Goal: Transaction & Acquisition: Obtain resource

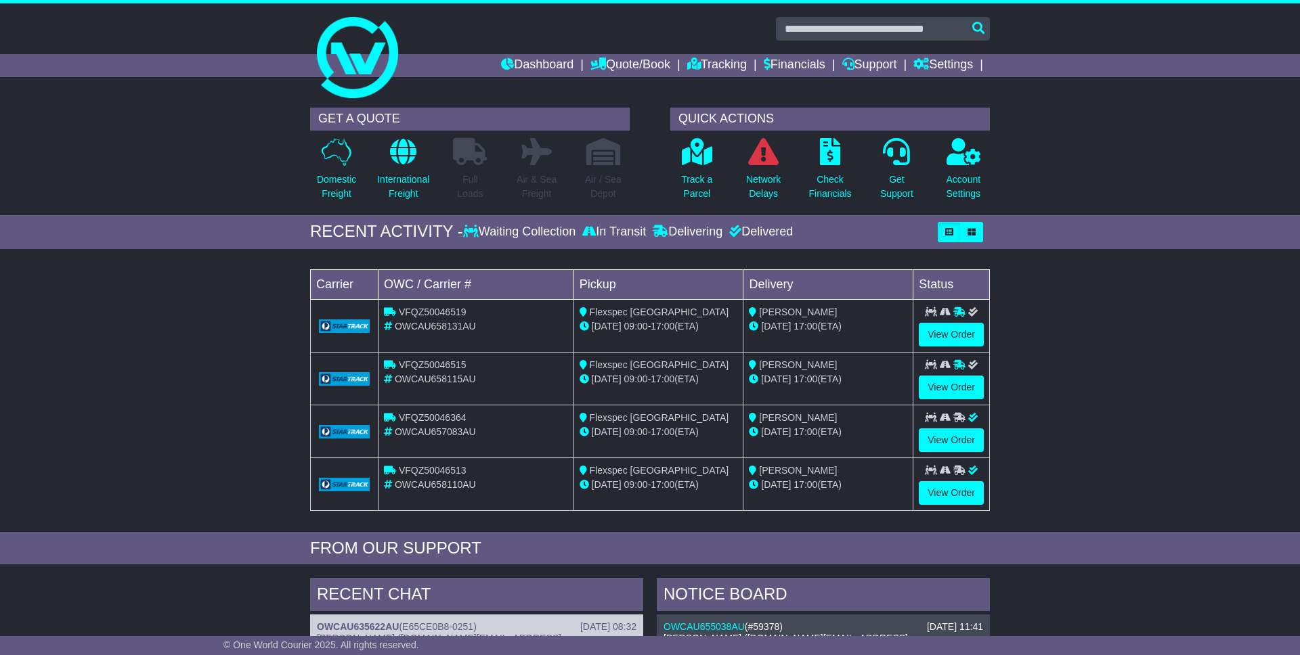
click at [215, 180] on div "GET A QUOTE Domestic Freight International Freight Full Loads Air & Sea Freight…" at bounding box center [650, 158] width 1300 height 114
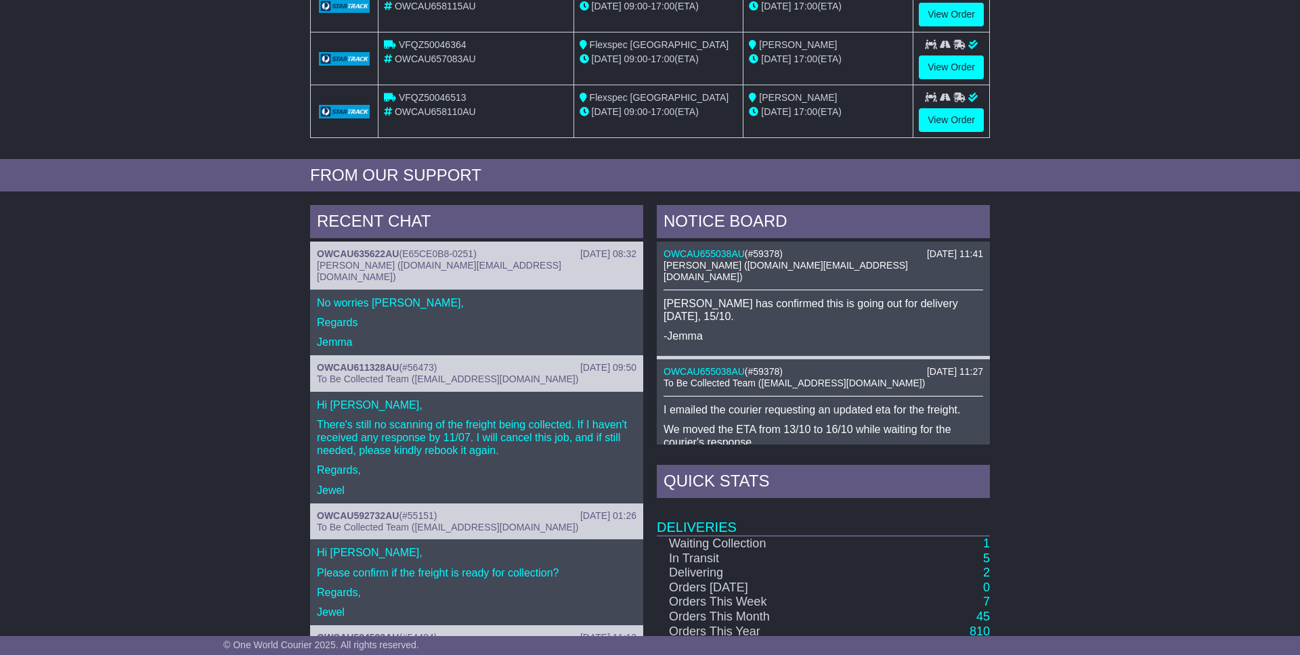
scroll to position [526, 0]
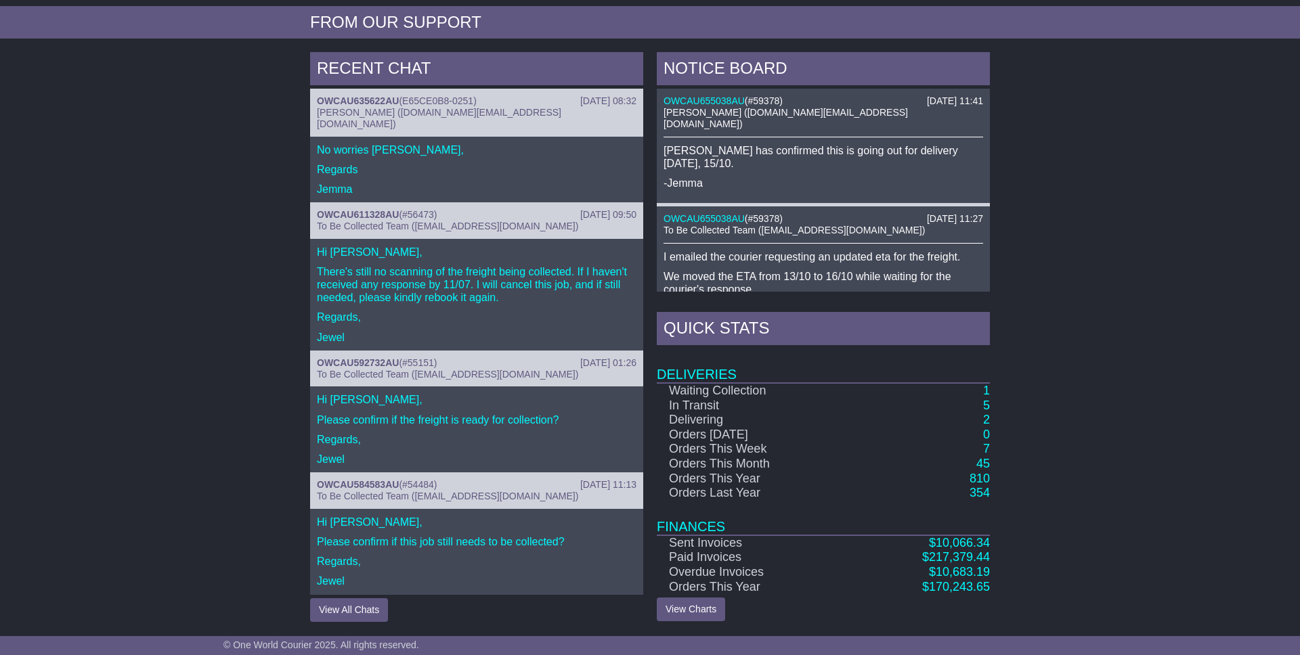
click at [211, 294] on div "RECENT CHAT 20 Aug 2025 08:32 OWCAU635622AU ( E65CE0B8-0251 ) Jemma Cruise (jem…" at bounding box center [650, 336] width 1300 height 583
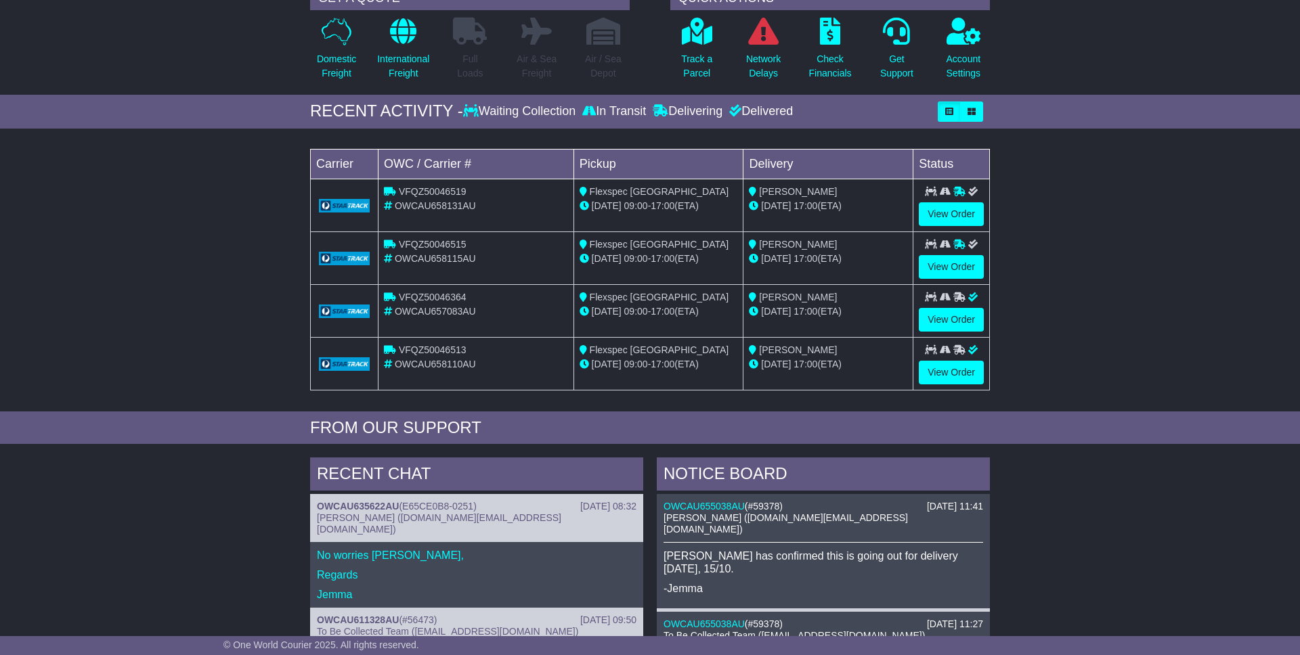
scroll to position [0, 0]
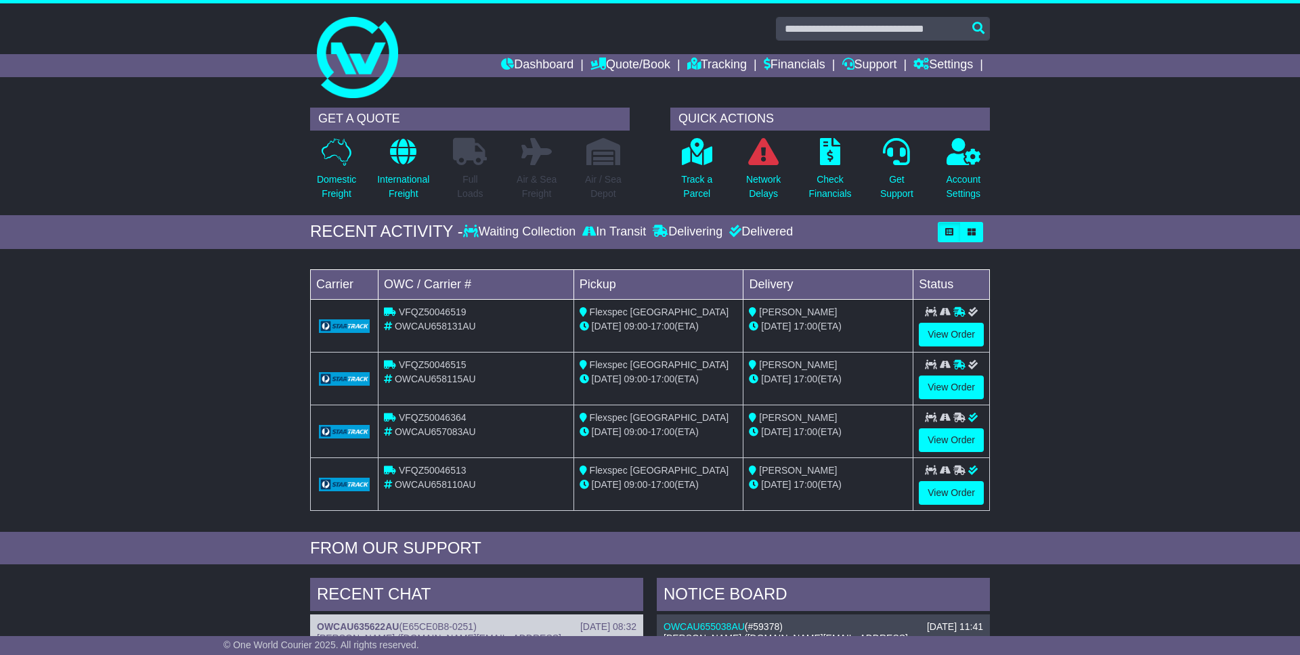
click at [194, 417] on div "Loading... No bookings found Carrier OWC / Carrier # Pickup Delivery Status VFQ…" at bounding box center [650, 394] width 1300 height 276
click at [196, 354] on div "Loading... No bookings found Carrier OWC / Carrier # Pickup Delivery Status VFQ…" at bounding box center [650, 394] width 1300 height 276
click at [190, 367] on div "Loading... No bookings found Carrier OWC / Carrier # Pickup Delivery Status VFQ…" at bounding box center [650, 394] width 1300 height 276
click at [197, 185] on div "GET A QUOTE Domestic Freight International Freight Full Loads Air & Sea Freight…" at bounding box center [650, 158] width 1300 height 114
click at [253, 353] on div "Loading... No bookings found Carrier OWC / Carrier # Pickup Delivery Status OWS…" at bounding box center [650, 394] width 1300 height 276
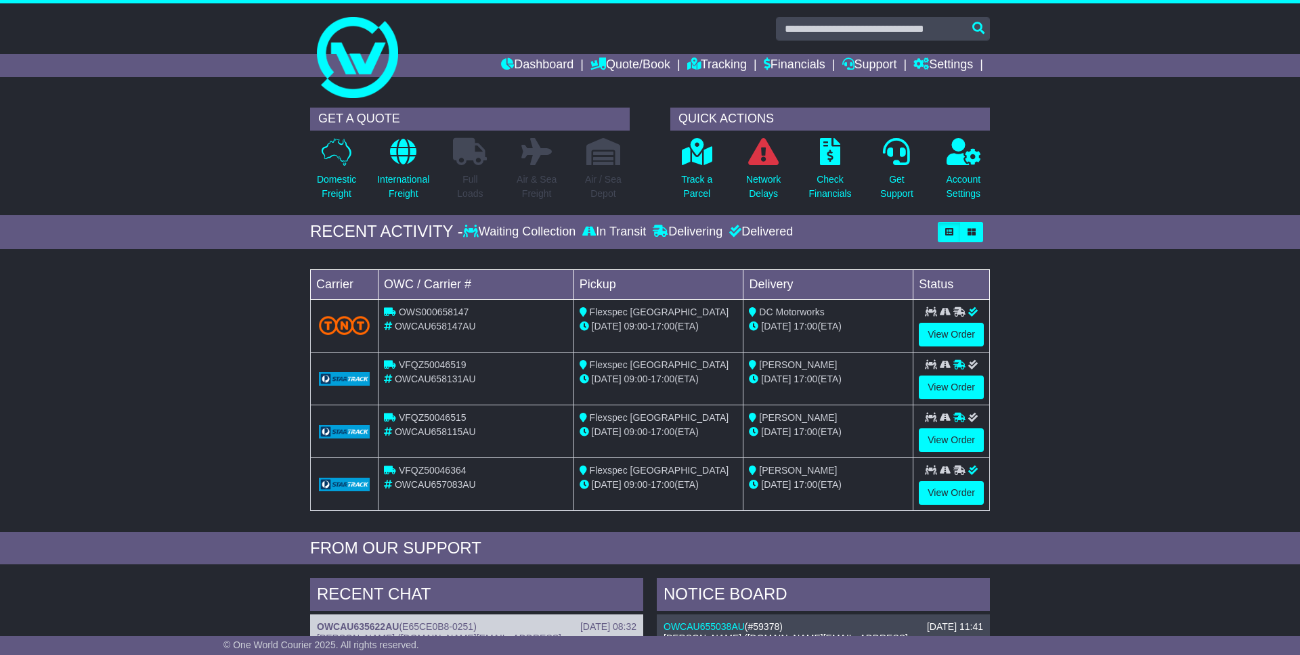
click at [253, 353] on div "Loading... No bookings found Carrier OWC / Carrier # Pickup Delivery Status OWS…" at bounding box center [650, 394] width 1300 height 276
click at [701, 63] on link "Tracking" at bounding box center [717, 65] width 60 height 23
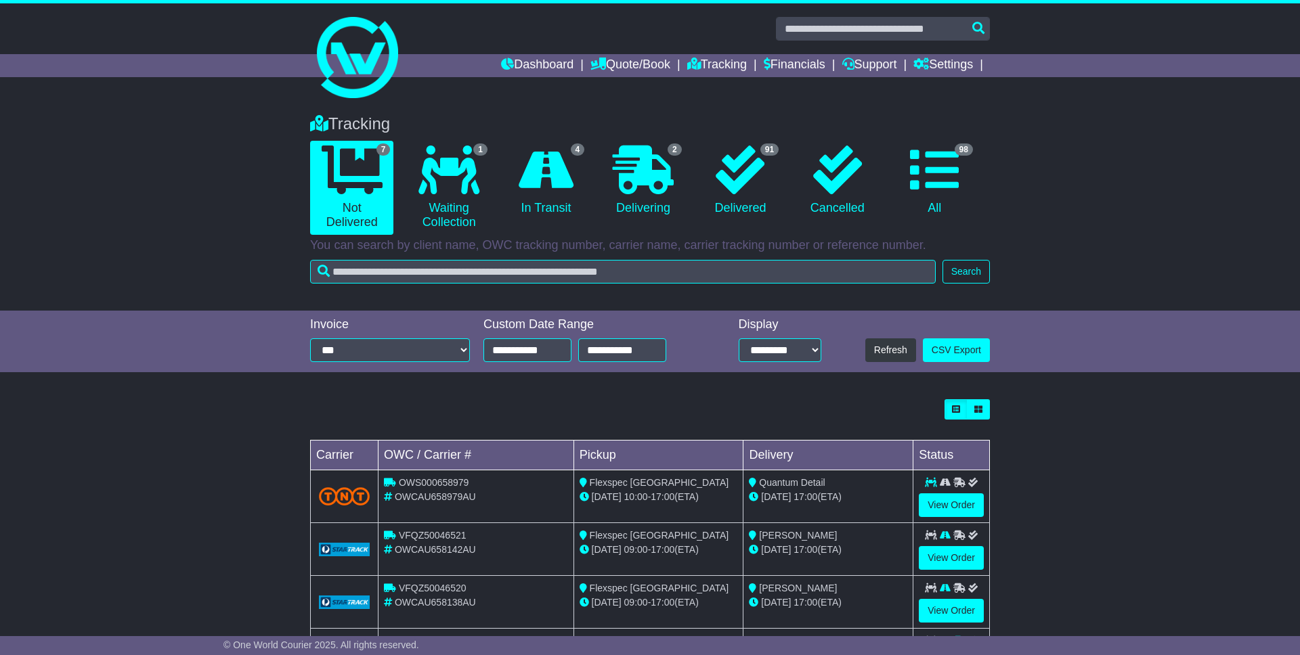
click at [152, 391] on div "Tracking 7 Not Delivered 1 Waiting Collection 4 In Transit 2 Delivering 91 0" at bounding box center [650, 481] width 1300 height 760
click at [137, 351] on div "**********" at bounding box center [650, 342] width 1300 height 62
click at [149, 290] on div "Tracking 7 Not Delivered 1 Waiting Collection 4 In Transit 2 Delivering 0" at bounding box center [650, 206] width 1300 height 210
click at [162, 284] on div "Tracking 7 Not Delivered 1 Waiting Collection 4 In Transit 2 Delivering 0" at bounding box center [650, 206] width 1300 height 210
click at [709, 64] on link "Tracking" at bounding box center [717, 65] width 60 height 23
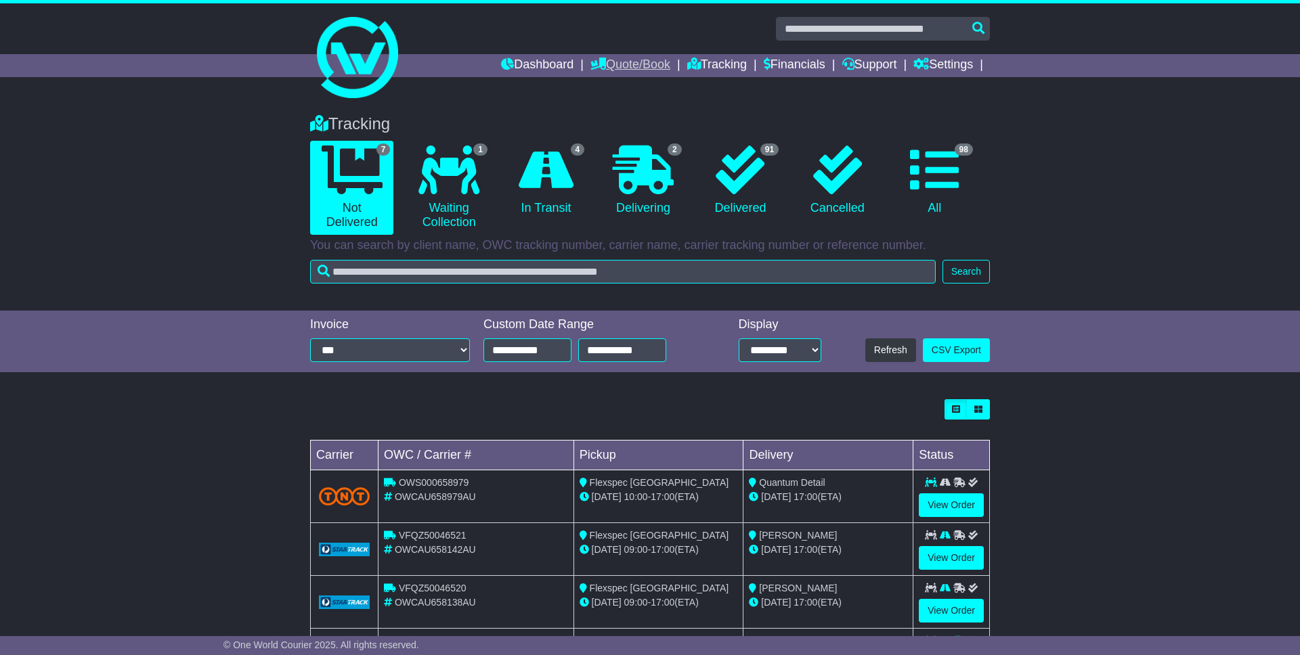
click at [597, 64] on link "Quote/Book" at bounding box center [630, 65] width 80 height 23
click at [603, 85] on link "Domestic" at bounding box center [644, 88] width 107 height 15
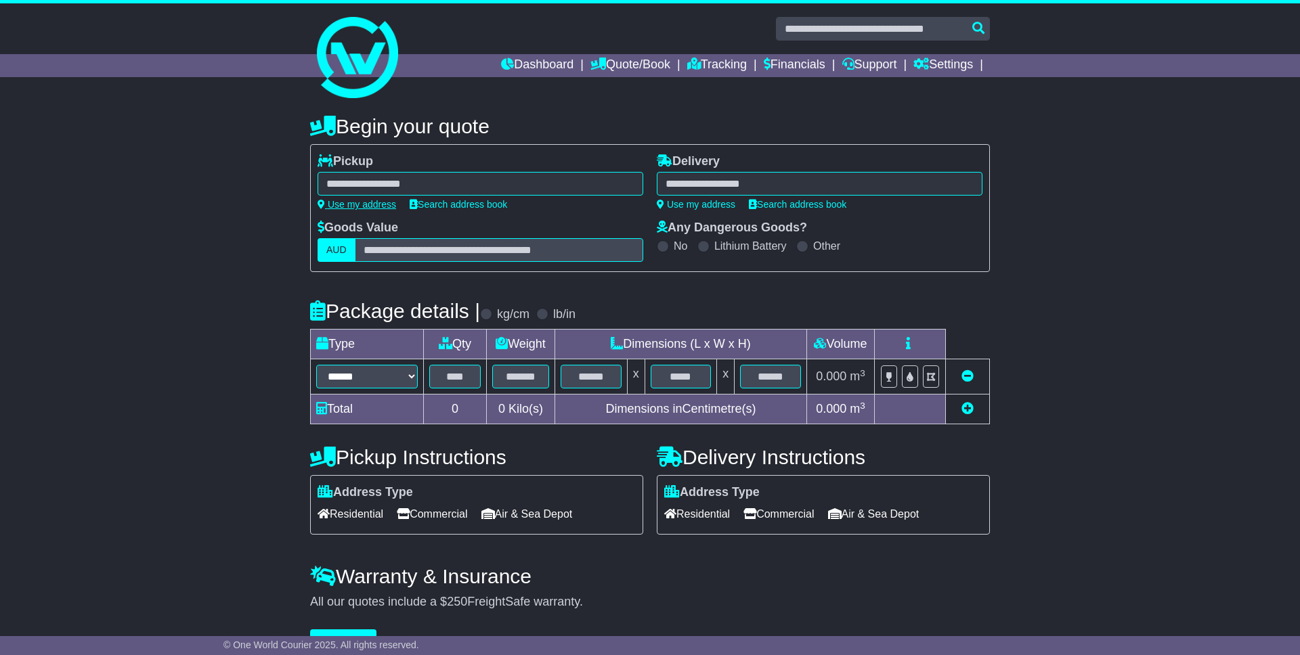
click at [368, 200] on link "Use my address" at bounding box center [356, 204] width 79 height 11
type input "**********"
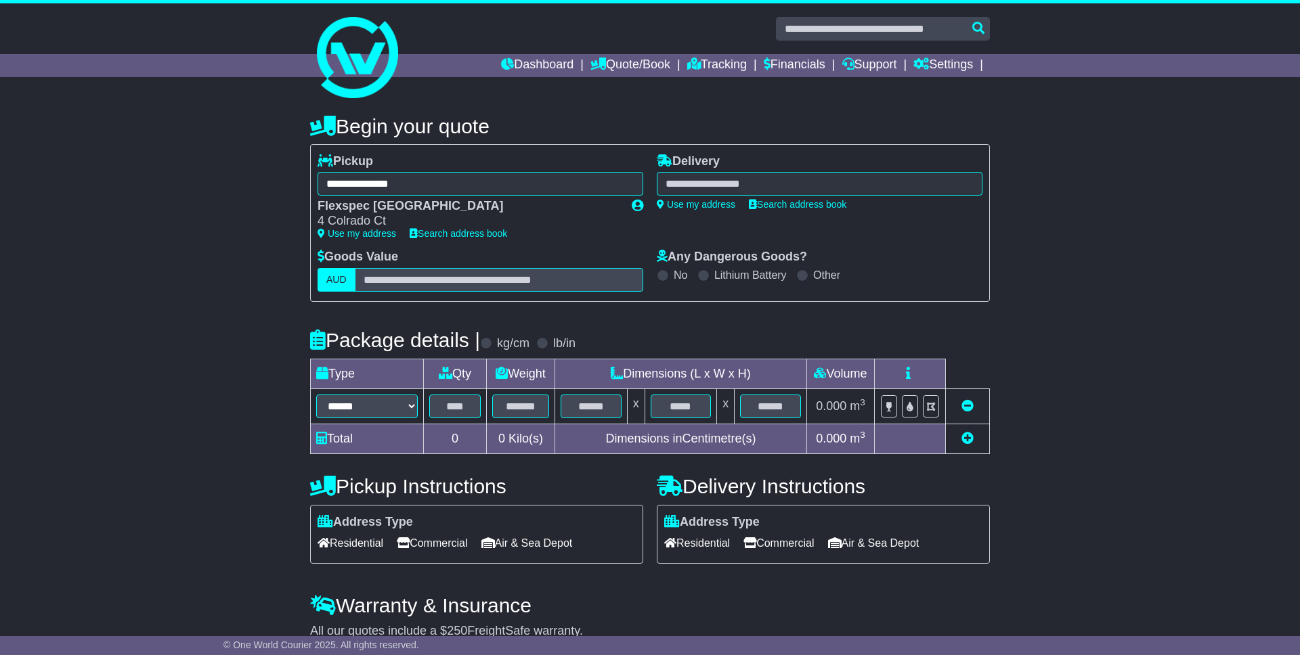
click at [232, 246] on div "**********" at bounding box center [650, 395] width 1300 height 589
click at [638, 120] on h4 "Begin your quote" at bounding box center [650, 126] width 680 height 22
click at [655, 232] on div "**********" at bounding box center [819, 202] width 339 height 96
click at [652, 123] on h4 "Begin your quote" at bounding box center [650, 126] width 680 height 22
click at [766, 63] on link "Financials" at bounding box center [794, 65] width 62 height 23
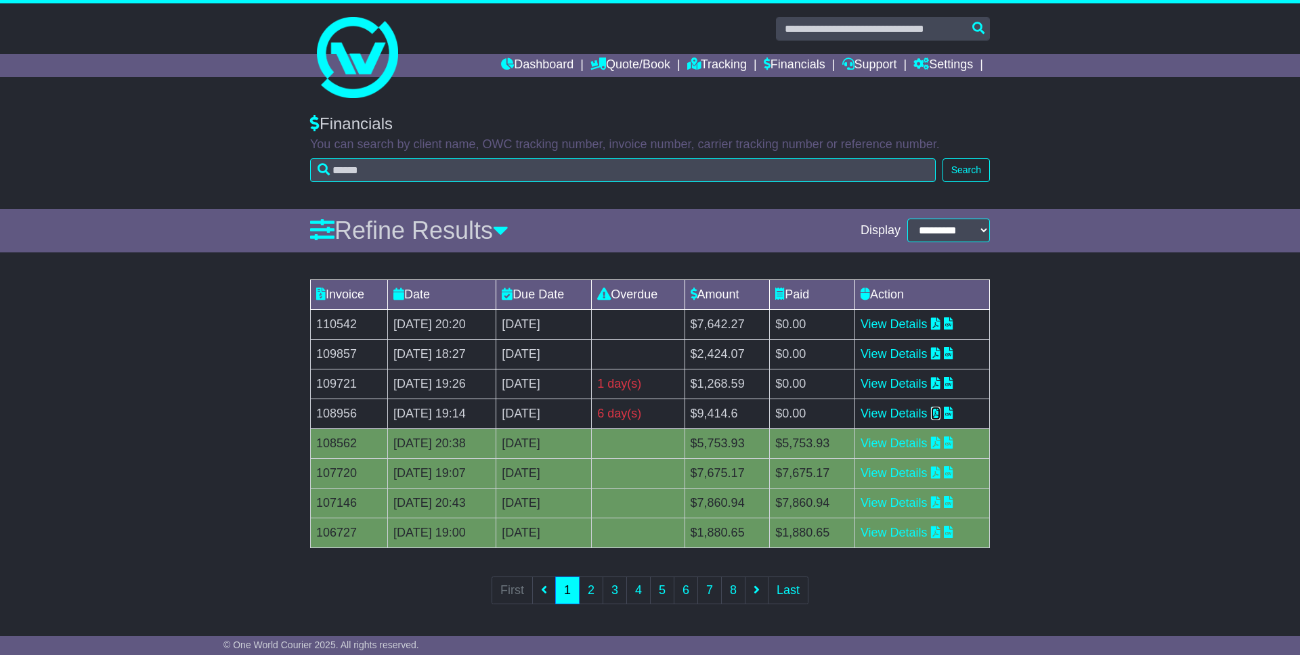
click at [940, 414] on icon at bounding box center [935, 413] width 9 height 12
click at [940, 416] on icon at bounding box center [935, 413] width 9 height 12
click at [940, 386] on icon at bounding box center [935, 383] width 9 height 12
click at [1092, 393] on div "Invoice Date Due Date Overdue Amount Paid Action 110542 09 Oct 2025 20:20 [DATE…" at bounding box center [650, 451] width 1300 height 357
